Goal: Transaction & Acquisition: Purchase product/service

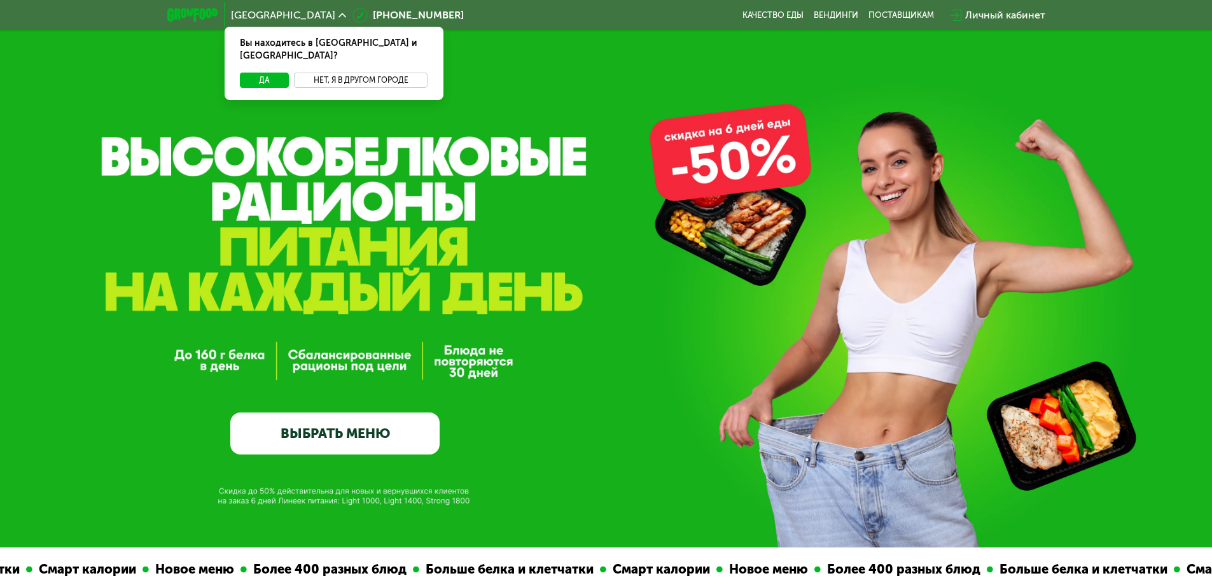
click at [345, 73] on button "Нет, я в другом городе" at bounding box center [361, 80] width 134 height 15
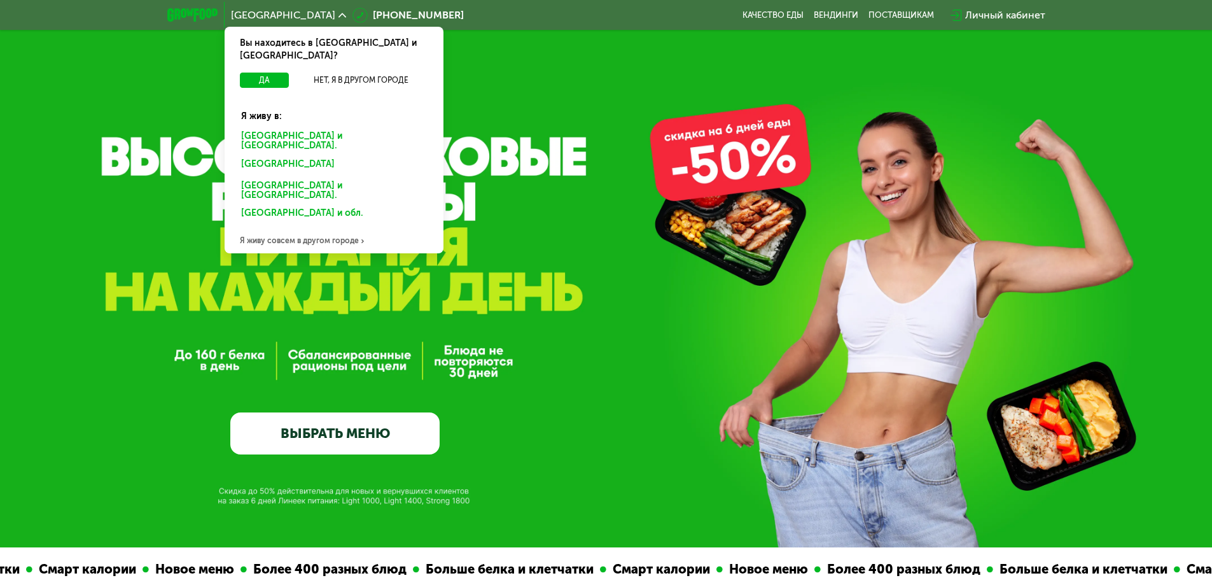
click at [334, 228] on div "Я живу совсем в другом городе" at bounding box center [334, 240] width 219 height 25
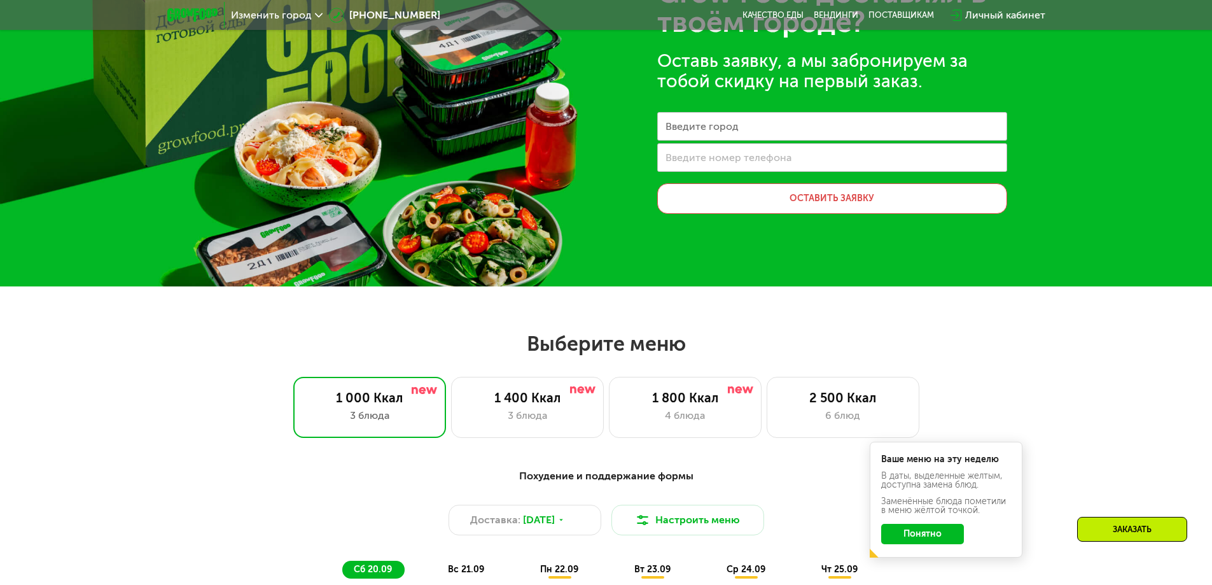
scroll to position [254, 0]
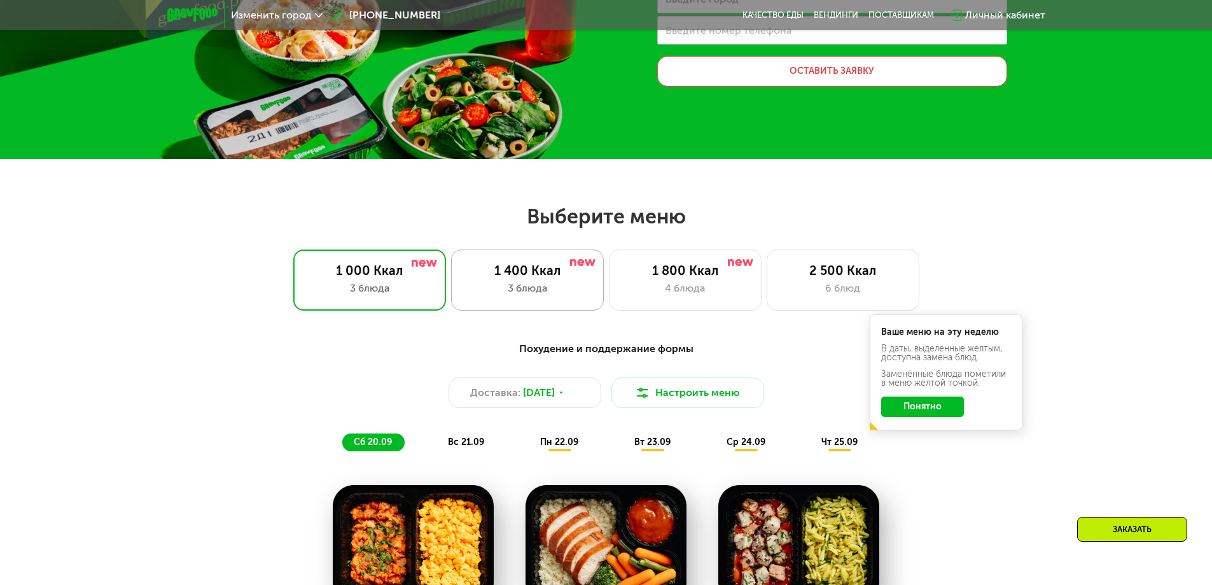
click at [568, 293] on div "3 блюда" at bounding box center [527, 288] width 126 height 15
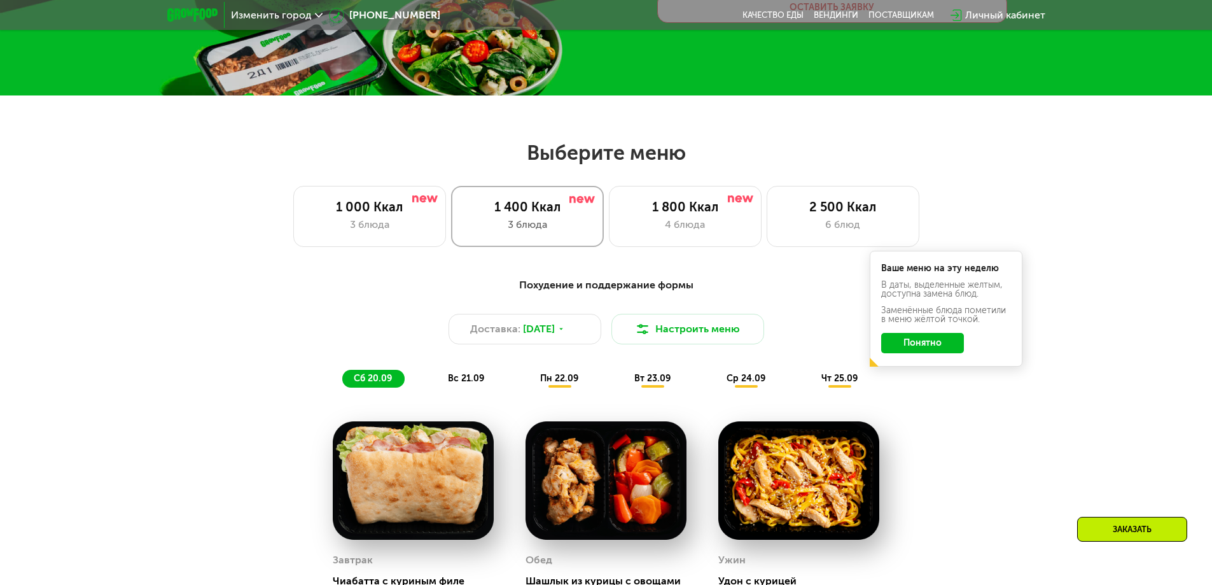
scroll to position [445, 0]
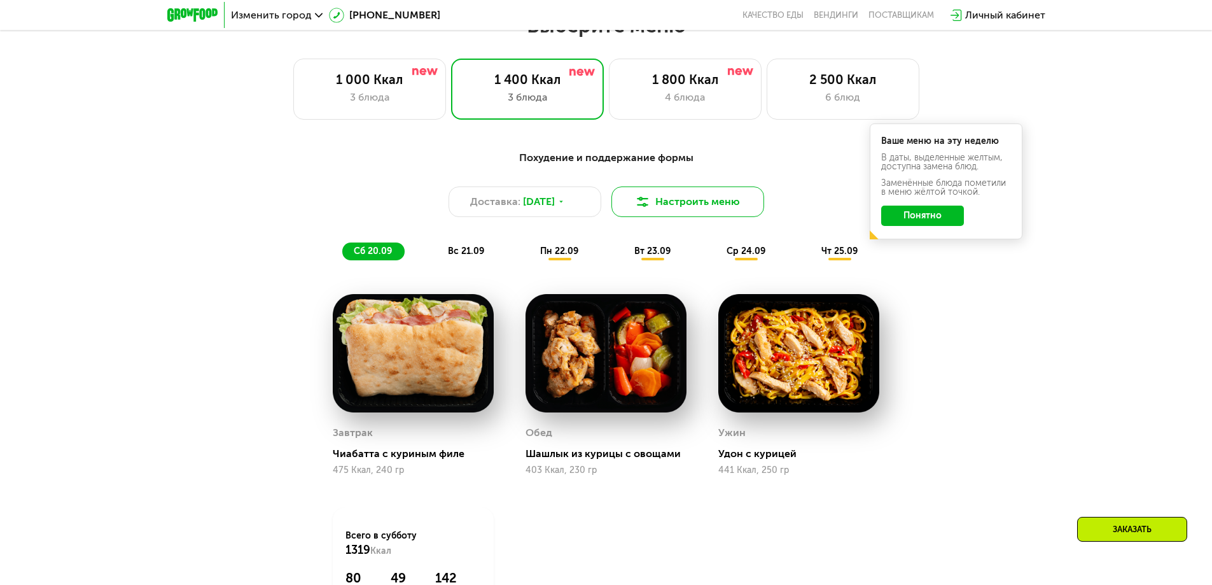
click at [656, 209] on button "Настроить меню" at bounding box center [687, 201] width 153 height 31
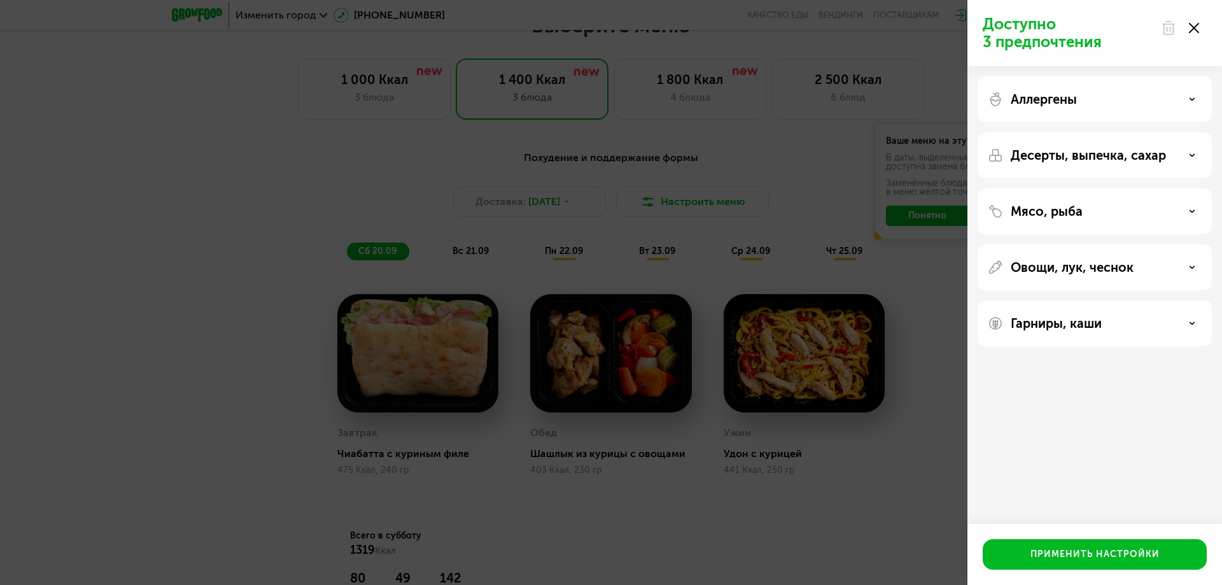
click at [807, 185] on div "Доступно 3 предпочтения Аллергены Десерты, выпечка, сахар Мясо, рыба Овощи, лук…" at bounding box center [611, 292] width 1222 height 585
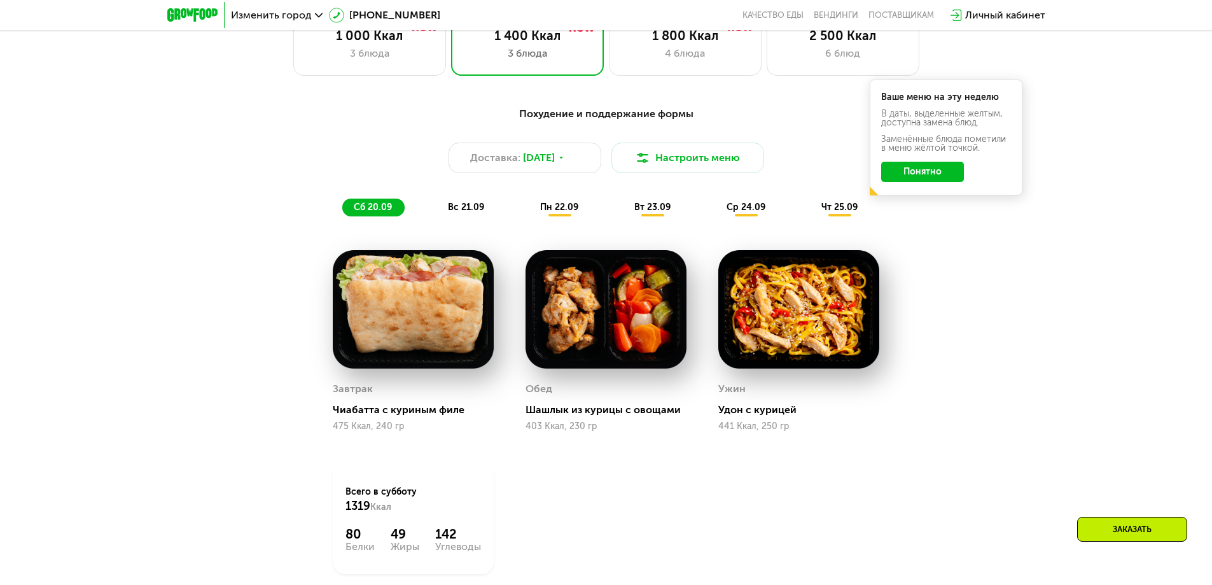
scroll to position [362, 0]
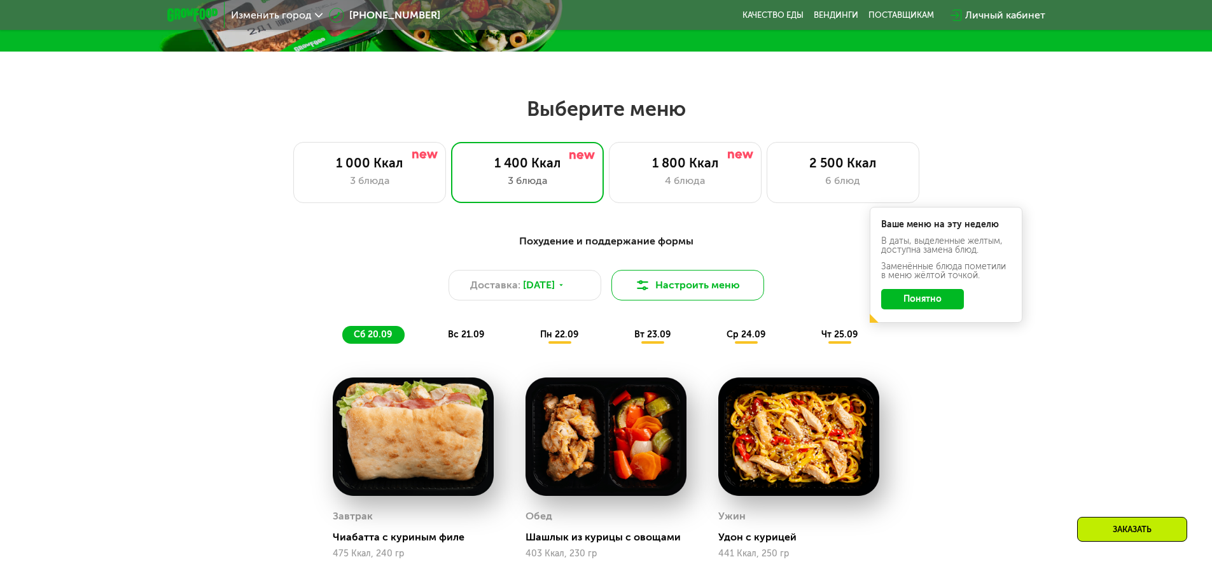
click at [678, 289] on button "Настроить меню" at bounding box center [687, 285] width 153 height 31
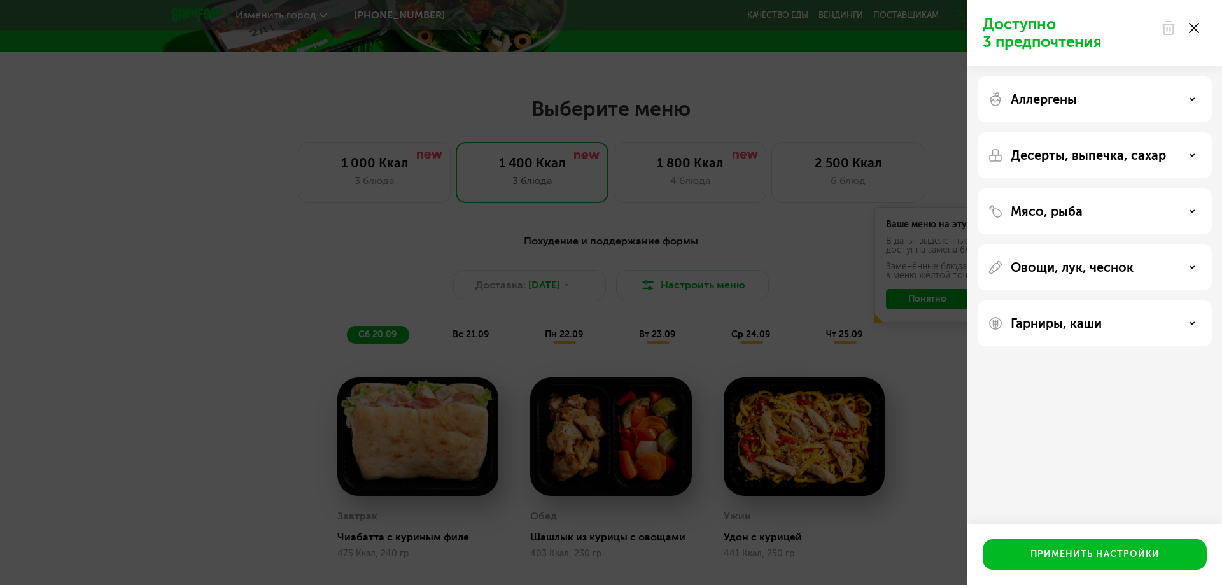
click at [1196, 30] on use at bounding box center [1193, 28] width 10 height 10
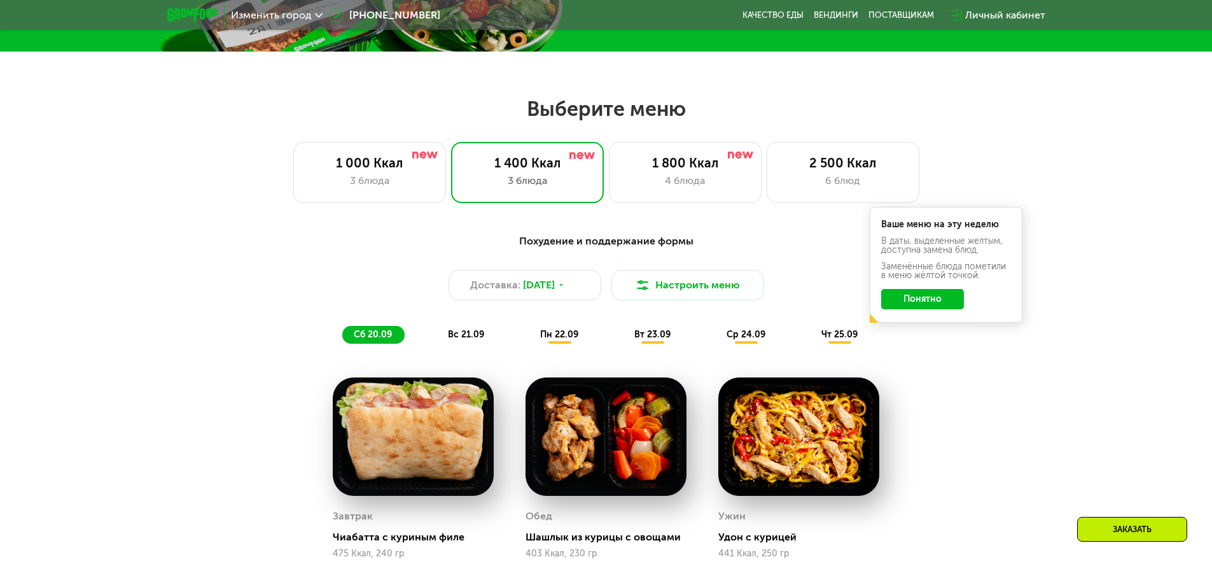
click at [464, 341] on div "вс 21.09" at bounding box center [466, 335] width 60 height 18
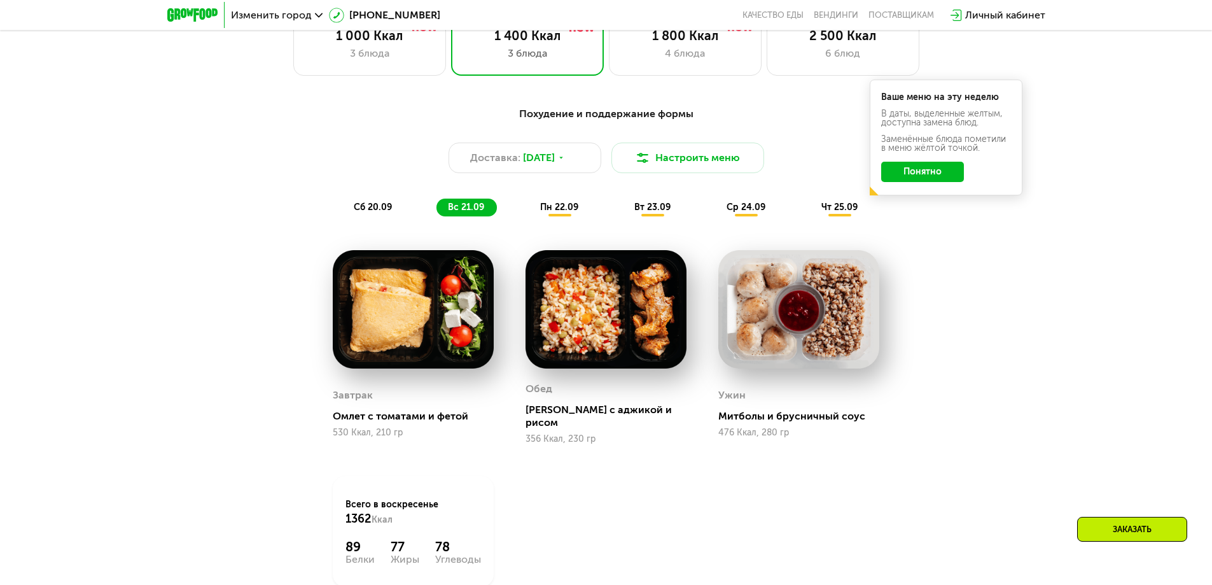
scroll to position [426, 0]
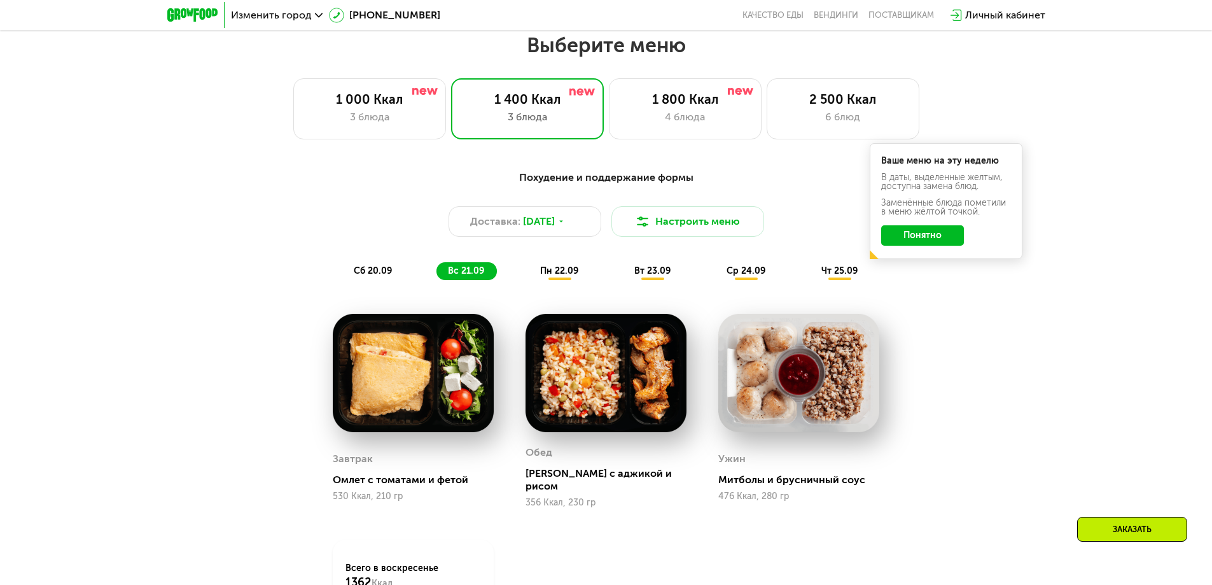
click at [548, 272] on span "пн 22.09" at bounding box center [559, 270] width 38 height 11
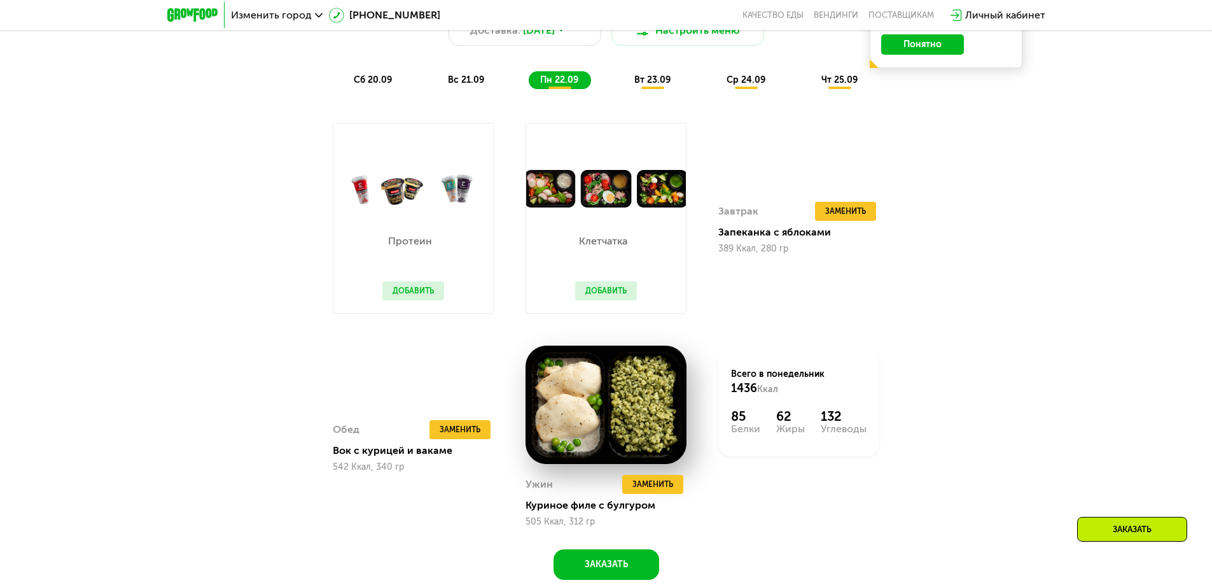
scroll to position [680, 0]
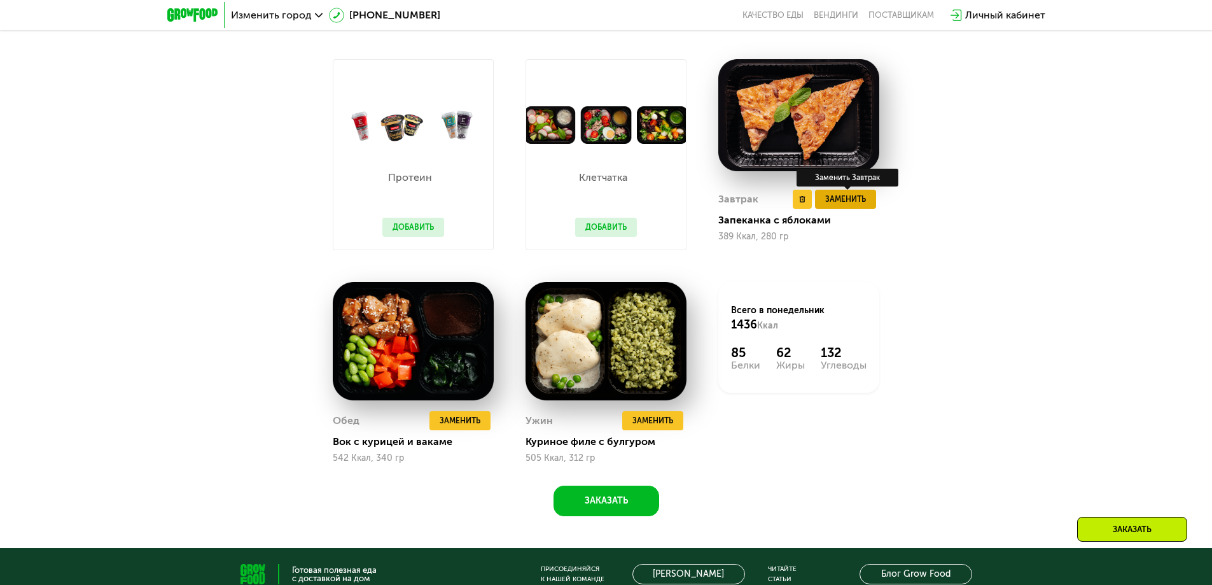
click at [861, 205] on span "Заменить" at bounding box center [845, 199] width 41 height 13
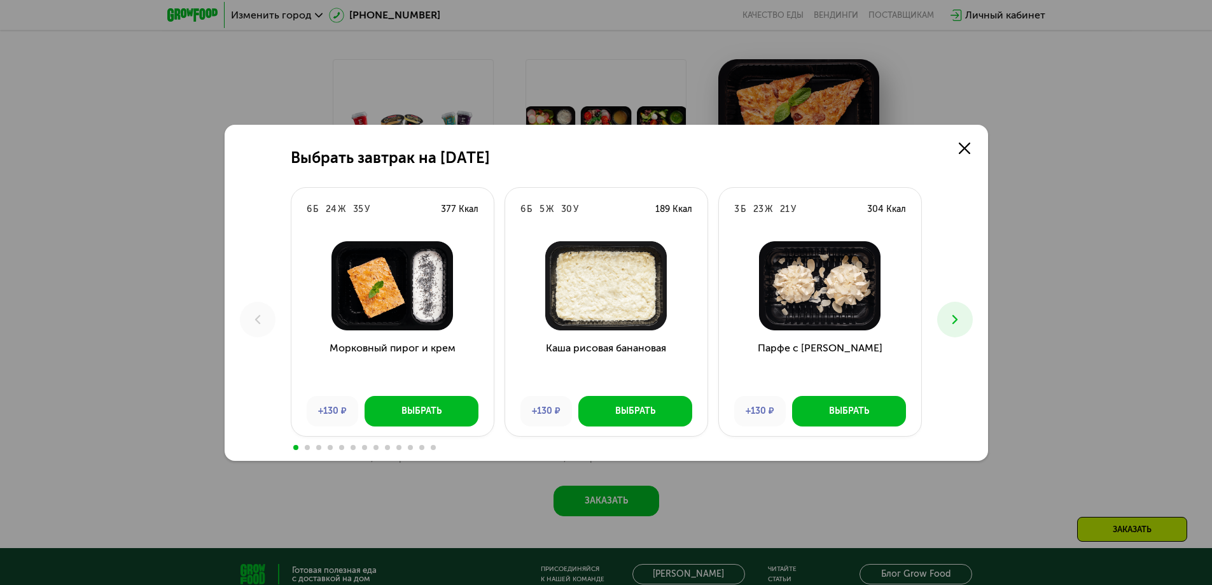
click at [964, 326] on button at bounding box center [955, 320] width 36 height 36
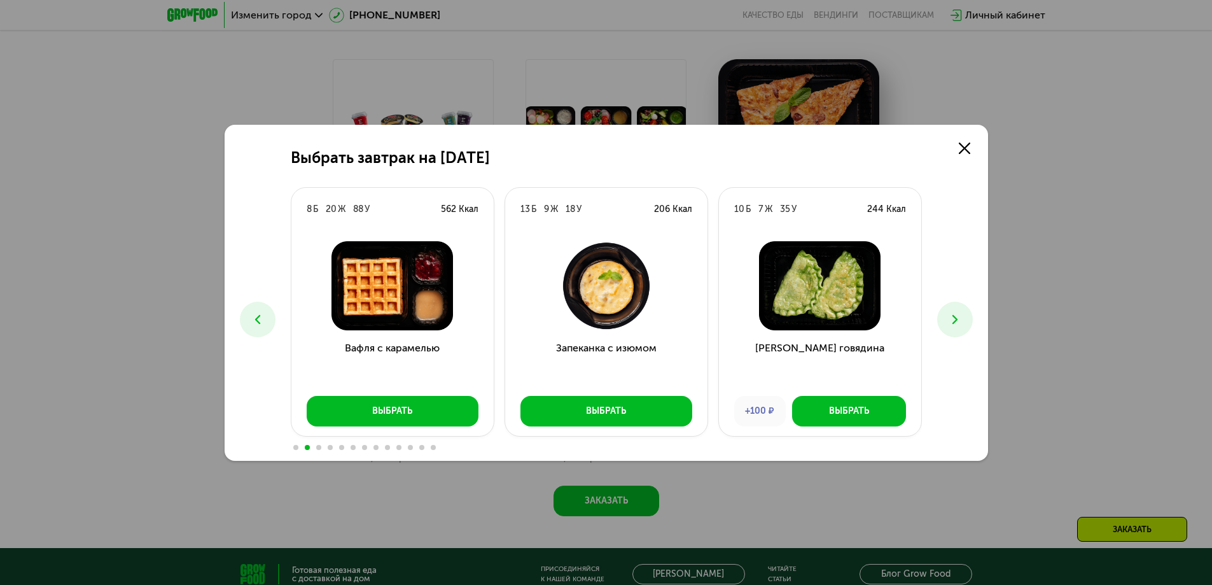
click at [956, 323] on icon at bounding box center [954, 319] width 15 height 15
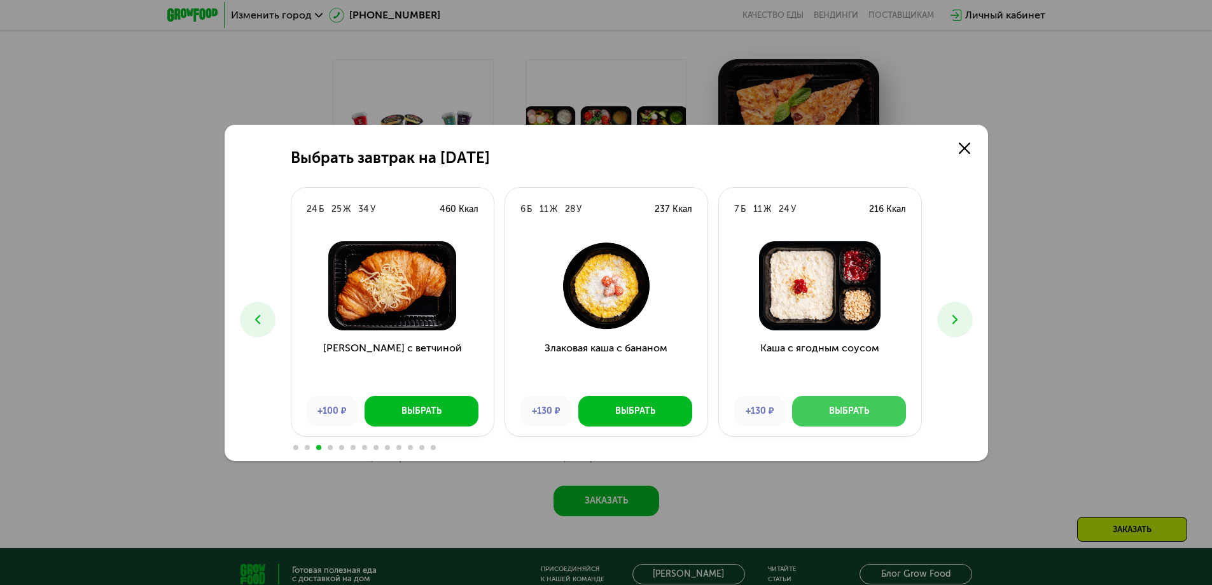
click at [843, 411] on div "Выбрать" at bounding box center [849, 411] width 40 height 13
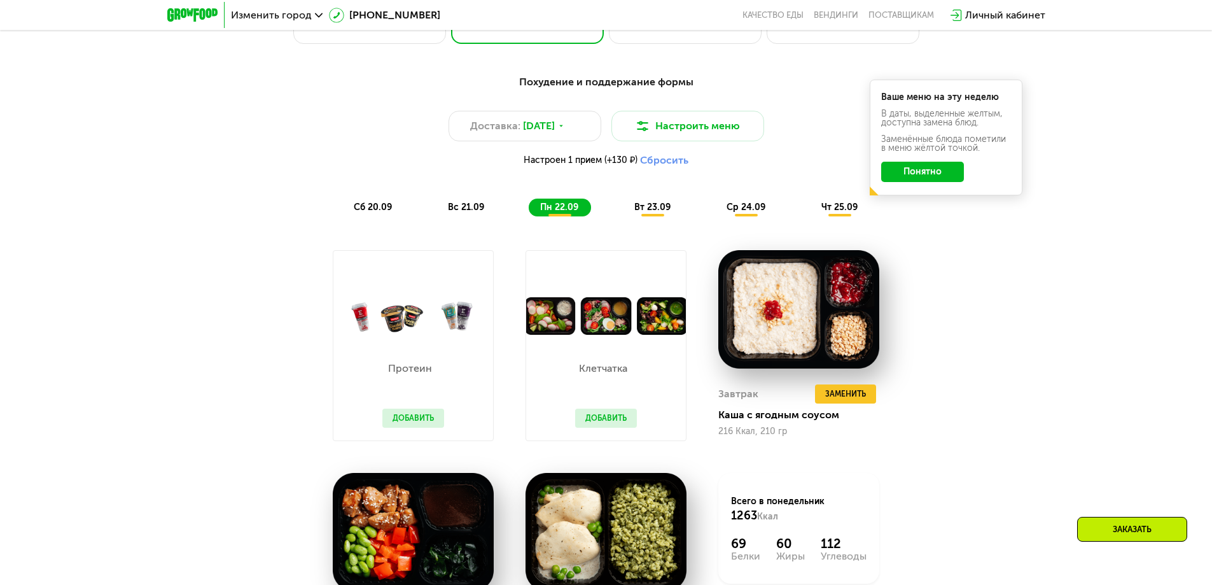
scroll to position [457, 0]
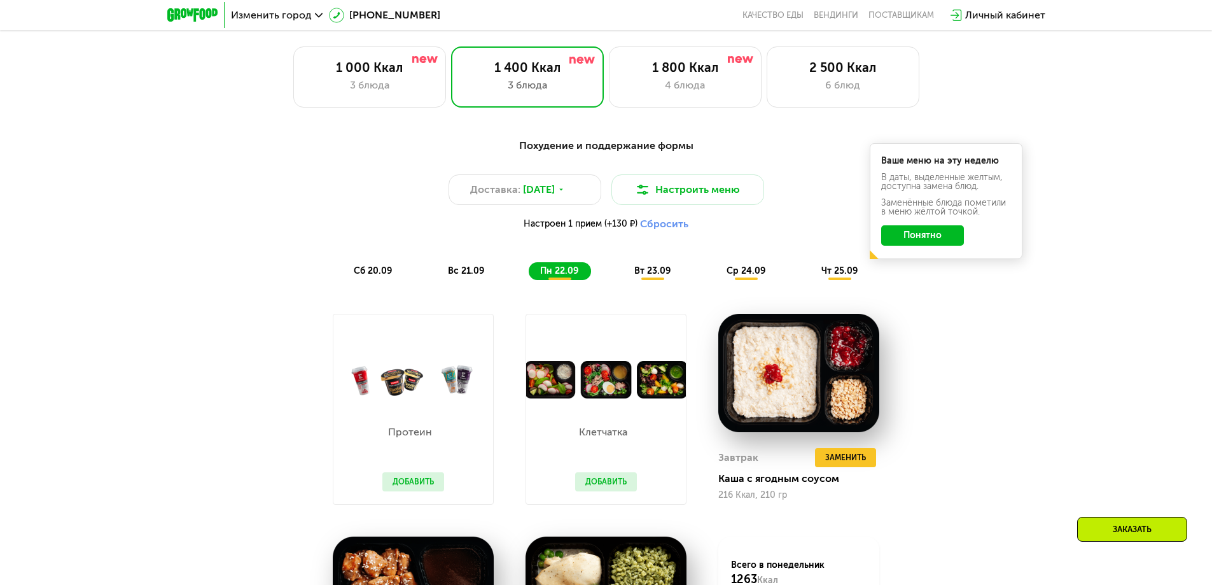
click at [651, 272] on span "вт 23.09" at bounding box center [652, 270] width 36 height 11
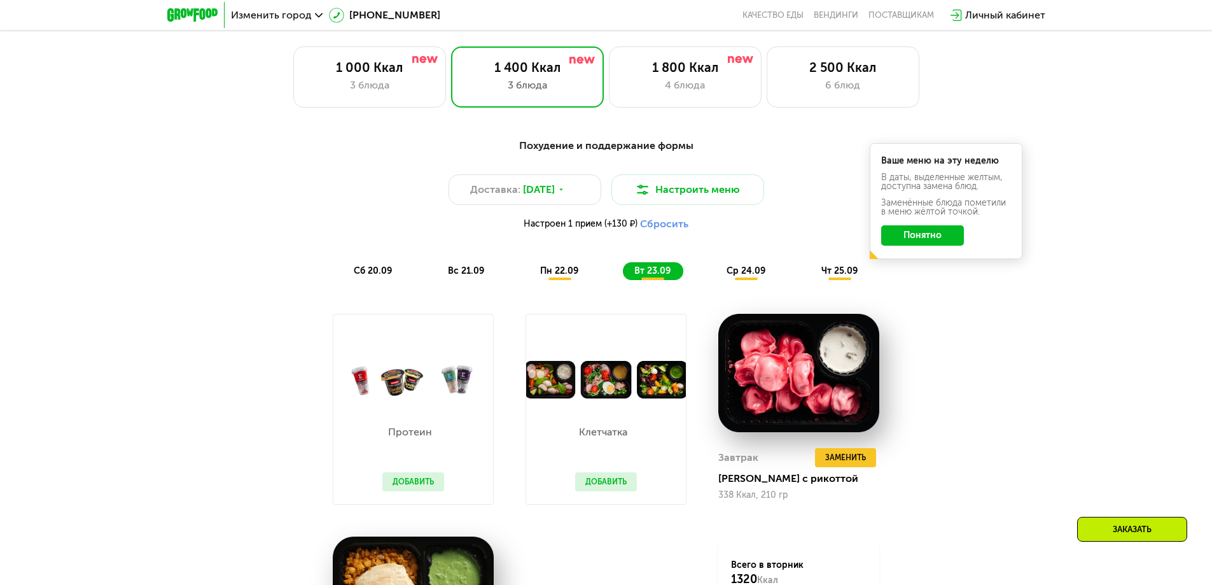
scroll to position [648, 0]
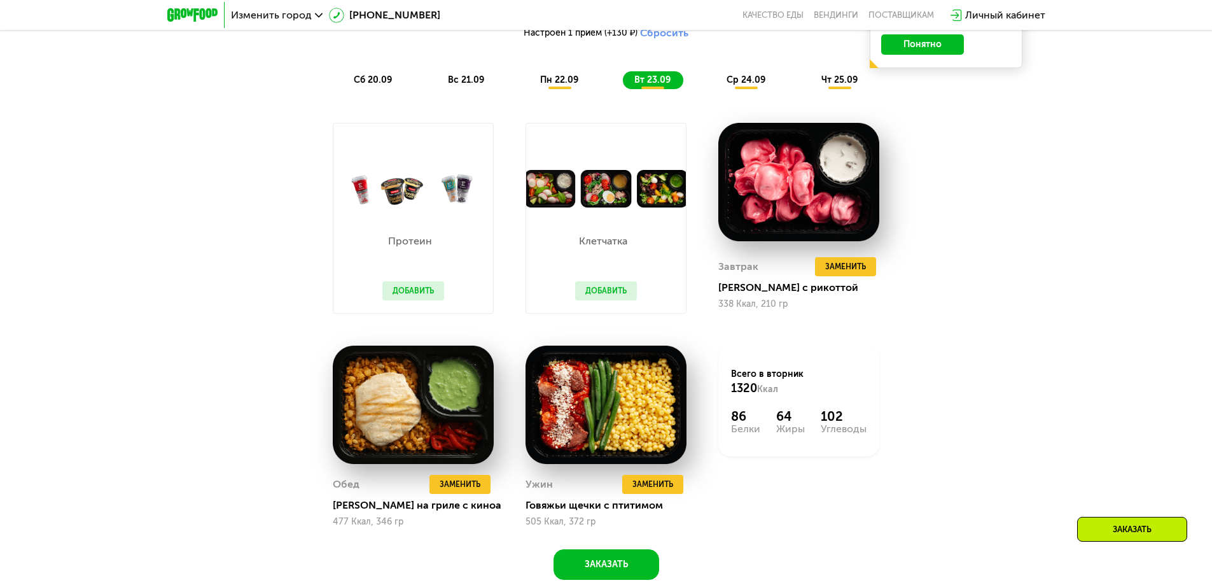
click at [630, 288] on button "Добавить" at bounding box center [606, 290] width 62 height 19
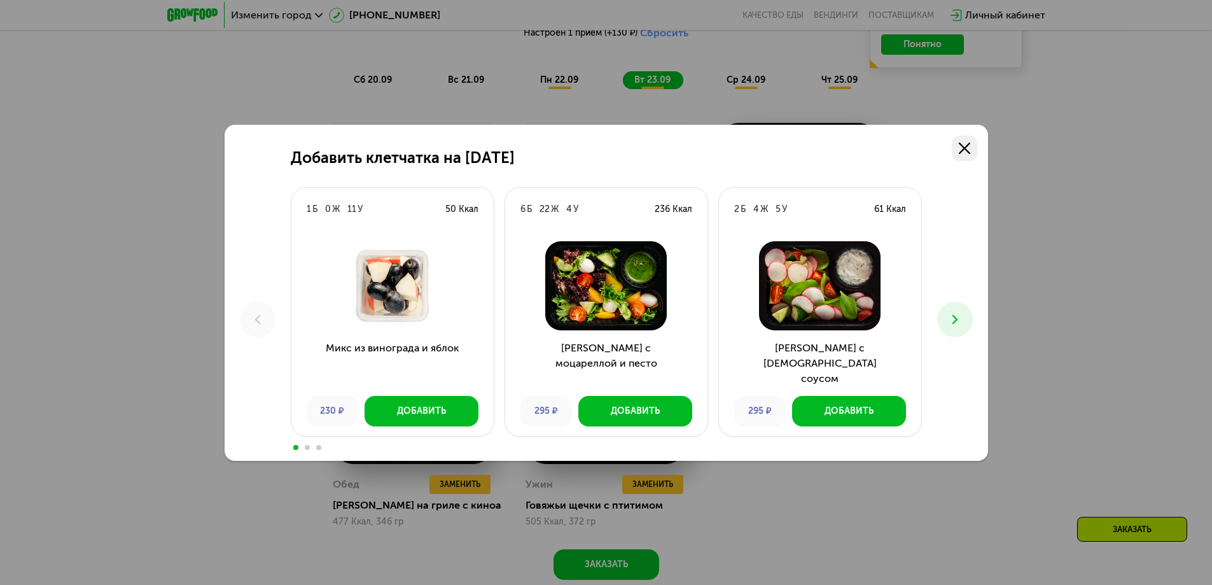
click at [972, 150] on link at bounding box center [964, 148] width 25 height 25
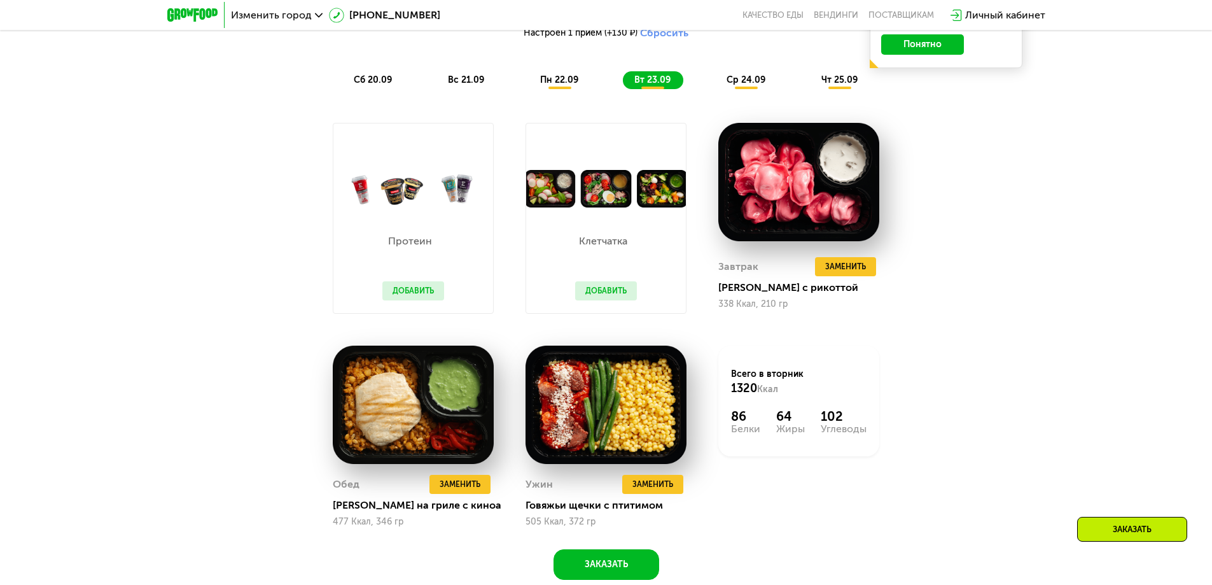
scroll to position [267, 0]
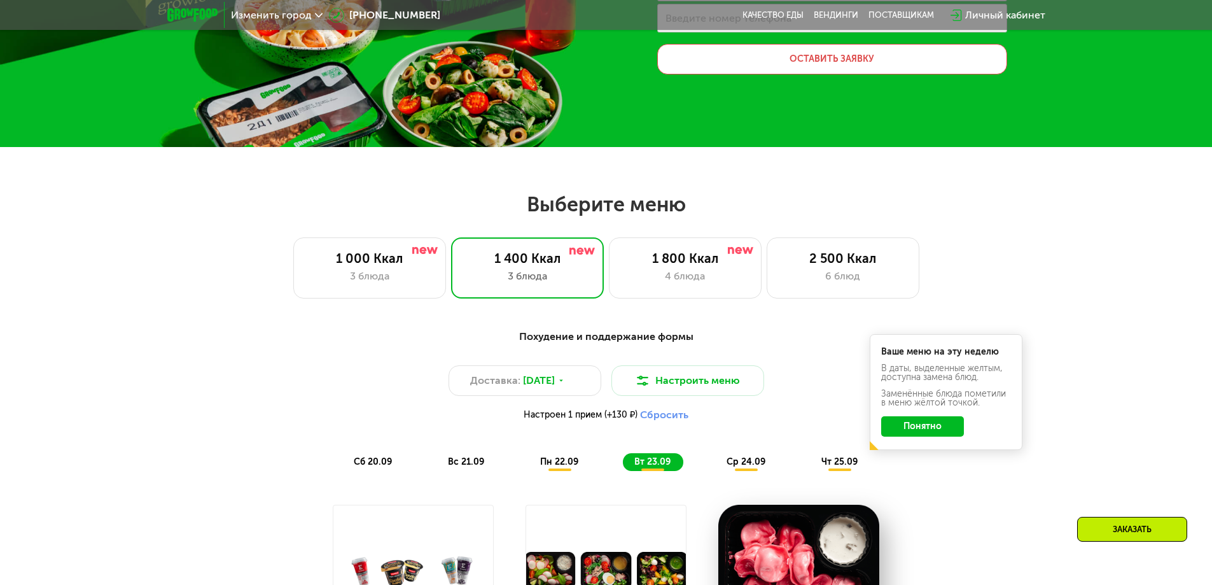
click at [750, 459] on span "ср 24.09" at bounding box center [746, 461] width 39 height 11
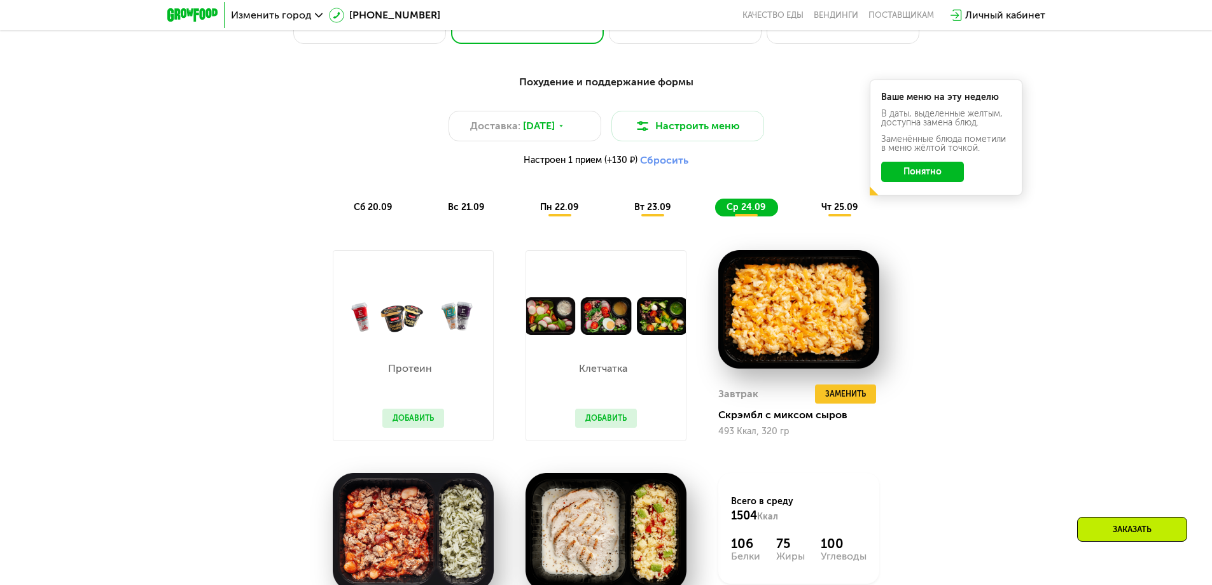
scroll to position [776, 0]
